Goal: Task Accomplishment & Management: Use online tool/utility

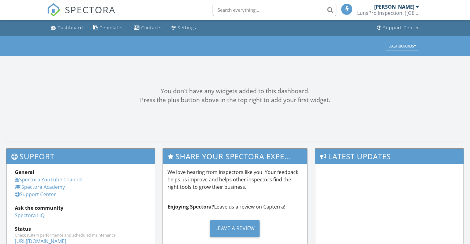
click at [234, 11] on input "text" at bounding box center [274, 10] width 124 height 12
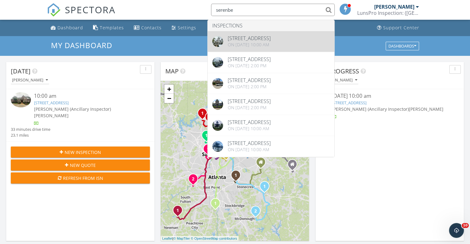
type input "serenbe"
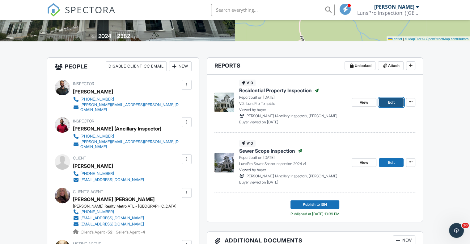
click at [392, 100] on span "Edit" at bounding box center [390, 102] width 6 height 6
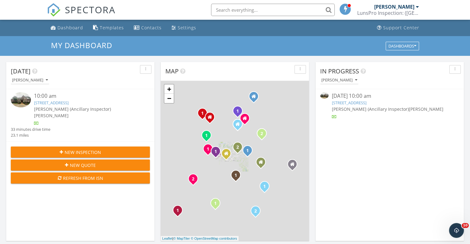
click at [69, 104] on link "[STREET_ADDRESS]" at bounding box center [51, 103] width 35 height 6
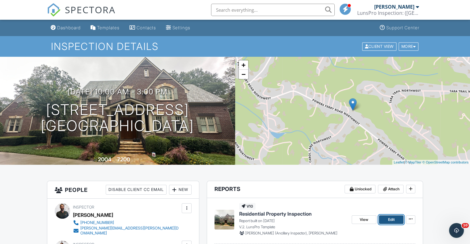
click at [393, 217] on span "Edit" at bounding box center [390, 220] width 6 height 6
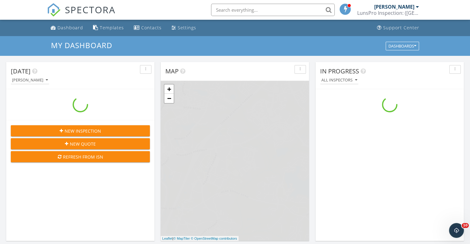
scroll to position [572, 479]
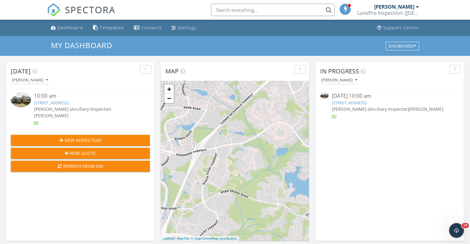
click at [66, 103] on link "5001 Powers Ferry Rd NW, Atlanta, GA 30327" at bounding box center [51, 103] width 35 height 6
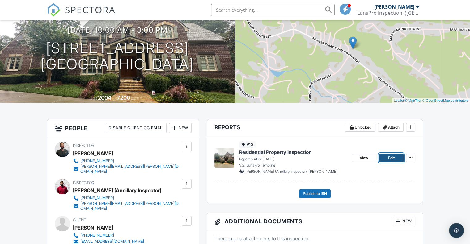
click at [388, 158] on span "Edit" at bounding box center [390, 158] width 6 height 6
